Goal: Task Accomplishment & Management: Manage account settings

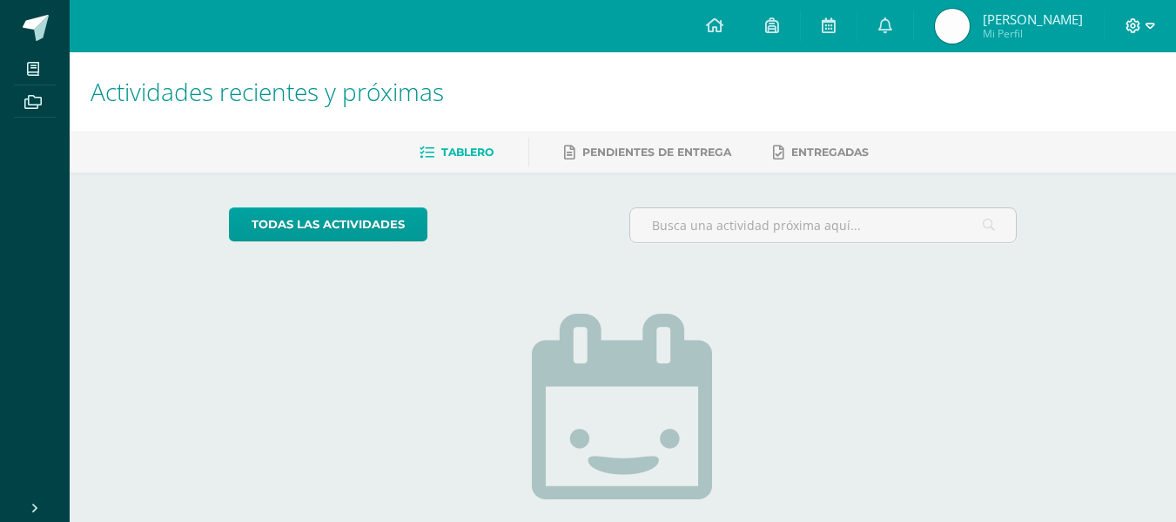
drag, startPoint x: 0, startPoint y: 0, endPoint x: 1131, endPoint y: 28, distance: 1131.5
click at [1131, 28] on icon at bounding box center [1134, 26] width 16 height 16
click at [1101, 113] on span "Cerrar sesión" at bounding box center [1096, 119] width 78 height 17
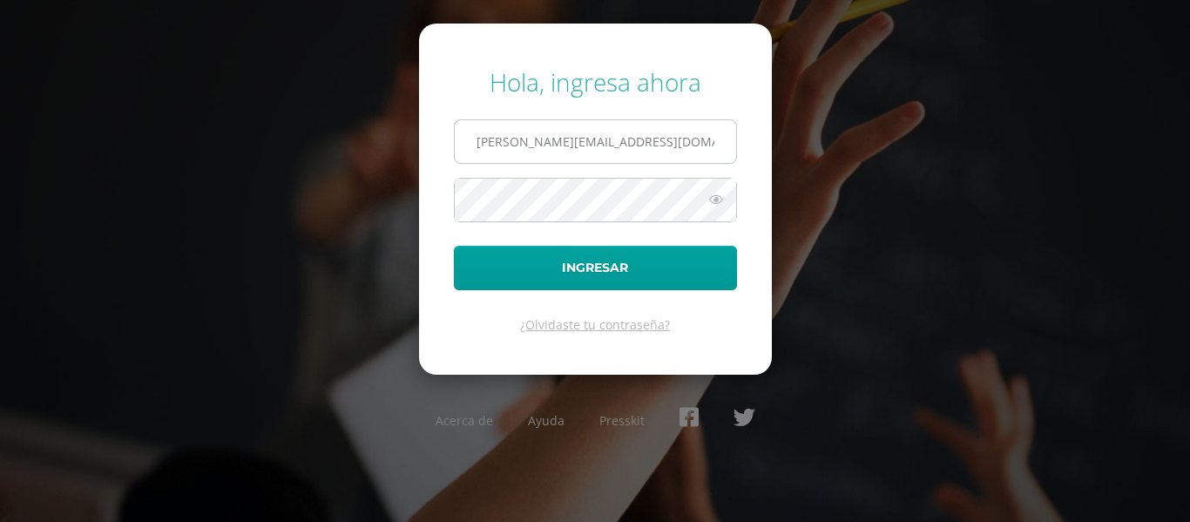
click at [557, 152] on input "a.bonilla.1ddb@gmail.com" at bounding box center [595, 141] width 281 height 43
type input "o.vanegas.1bdb@gmail.com"
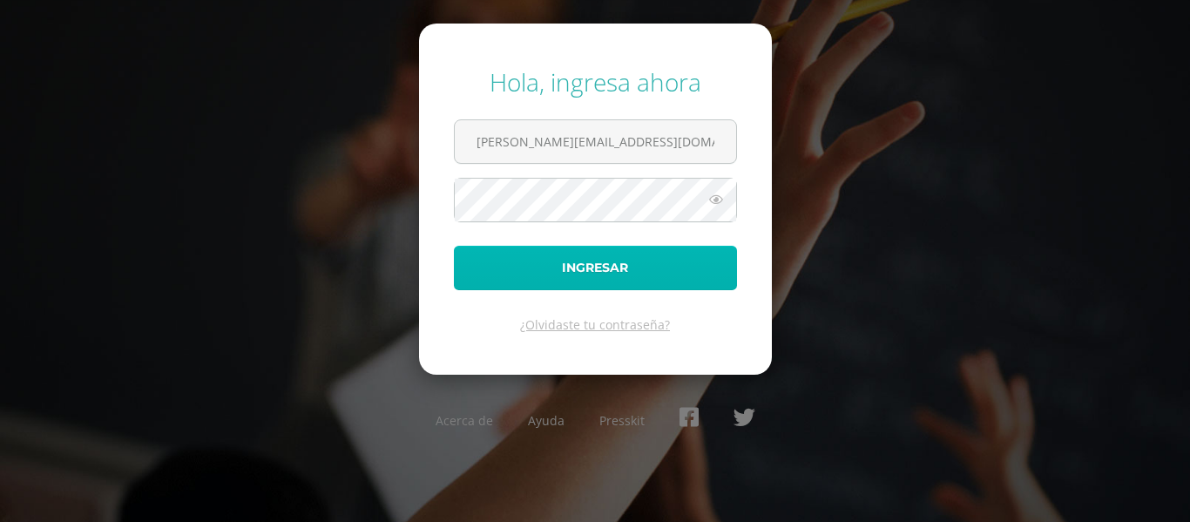
click at [711, 272] on button "Ingresar" at bounding box center [595, 268] width 283 height 44
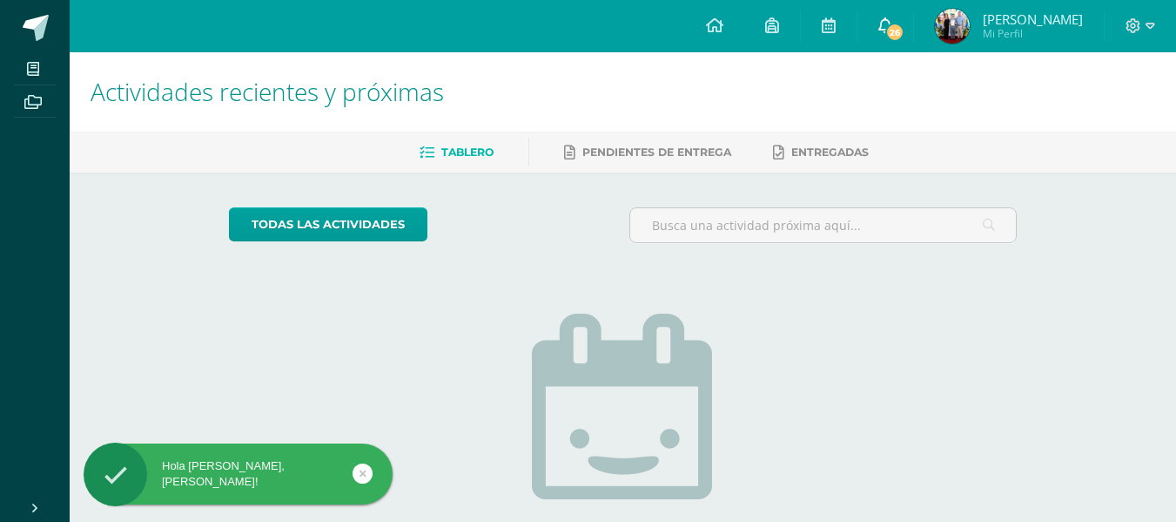
click at [905, 28] on span "26" at bounding box center [895, 32] width 19 height 19
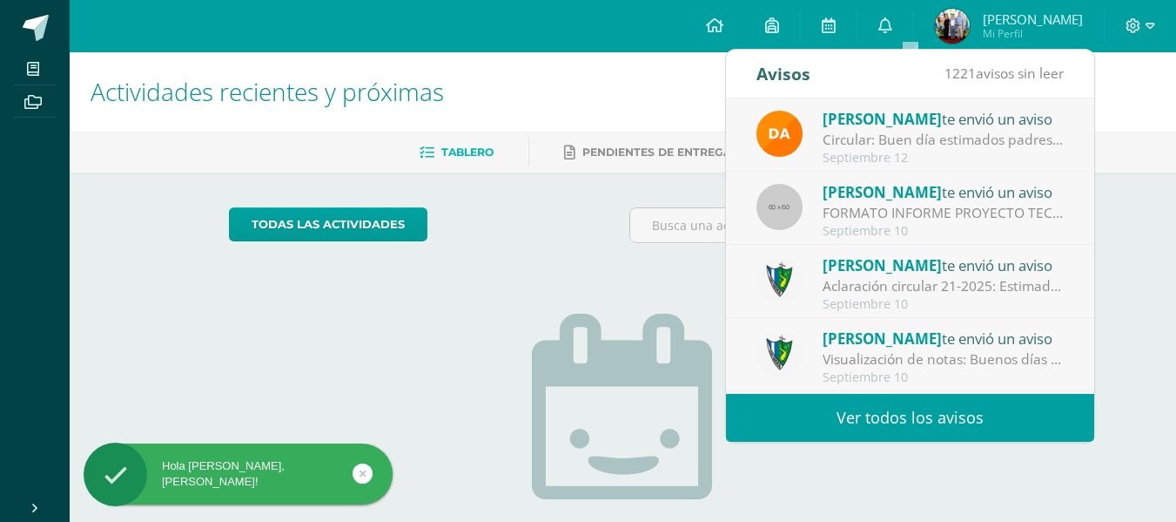
click at [900, 409] on link "Ver todos los avisos" at bounding box center [910, 418] width 368 height 48
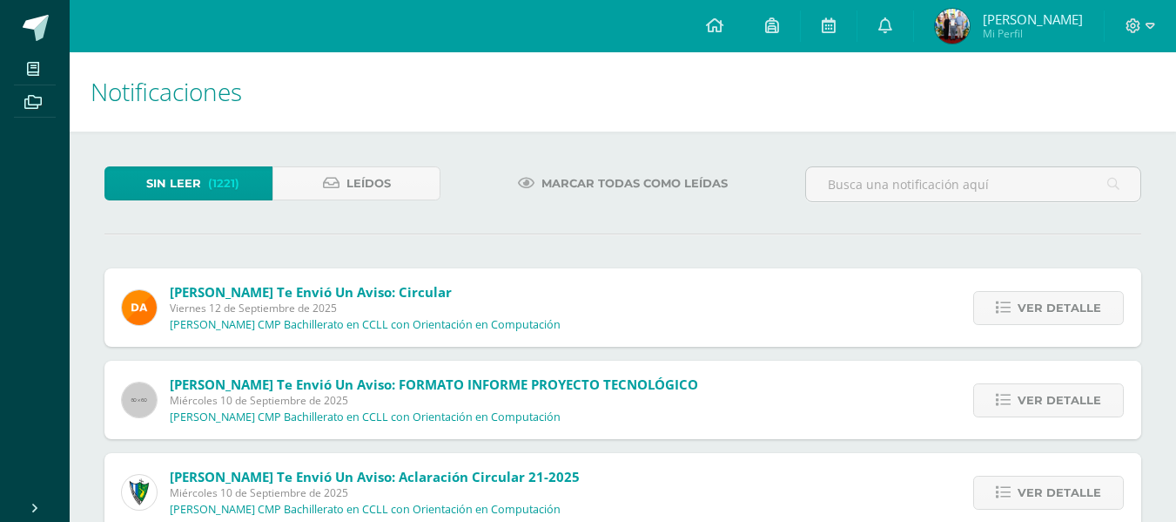
click at [1055, 31] on span "Mi Perfil" at bounding box center [1033, 33] width 100 height 15
